Goal: Check status

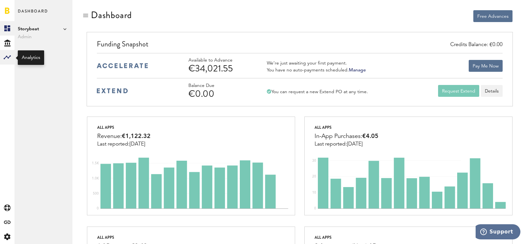
click at [6, 54] on rect at bounding box center [7, 57] width 8 height 8
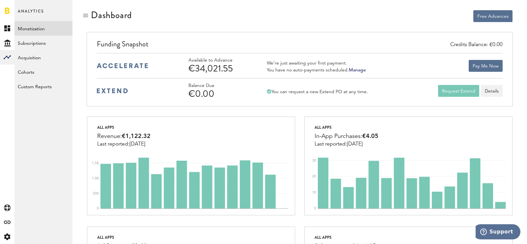
click at [42, 32] on link "Monetization" at bounding box center [43, 28] width 58 height 14
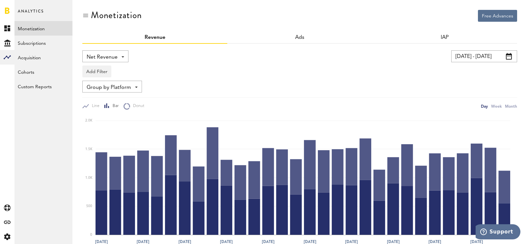
click at [43, 29] on link "Monetization" at bounding box center [43, 28] width 58 height 14
click at [27, 26] on link "Monetization" at bounding box center [43, 28] width 58 height 14
